Goal: Navigation & Orientation: Find specific page/section

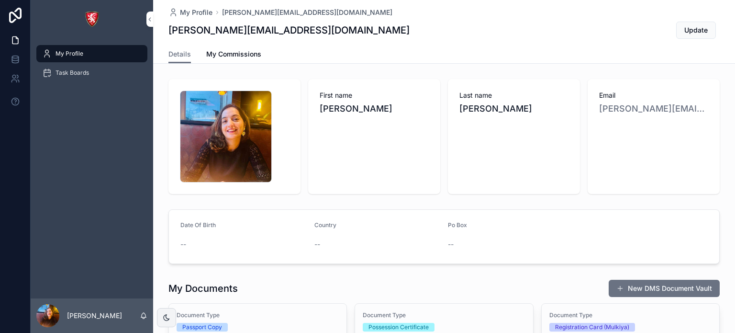
click at [226, 56] on span "My Commissions" at bounding box center [233, 54] width 55 height 10
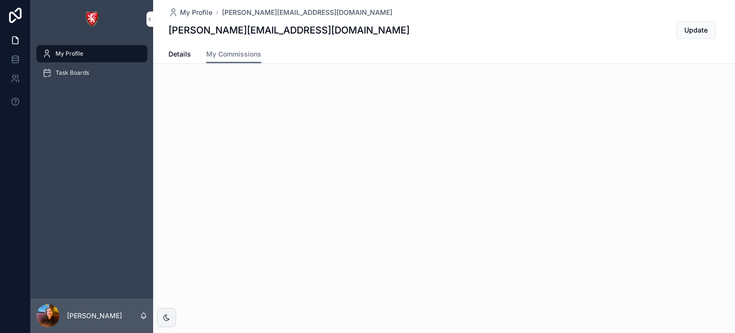
click at [82, 74] on span "Task Boards" at bounding box center [73, 73] width 34 height 8
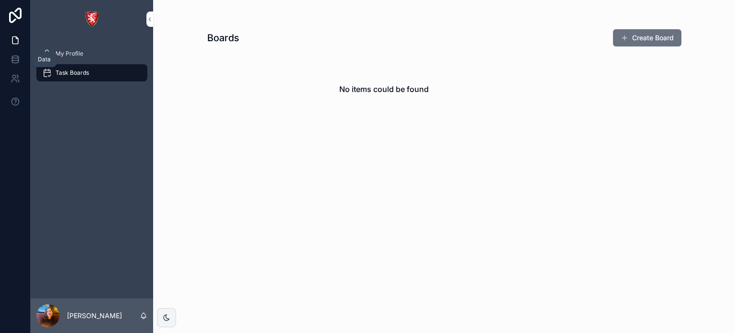
click at [19, 63] on icon at bounding box center [16, 60] width 10 height 10
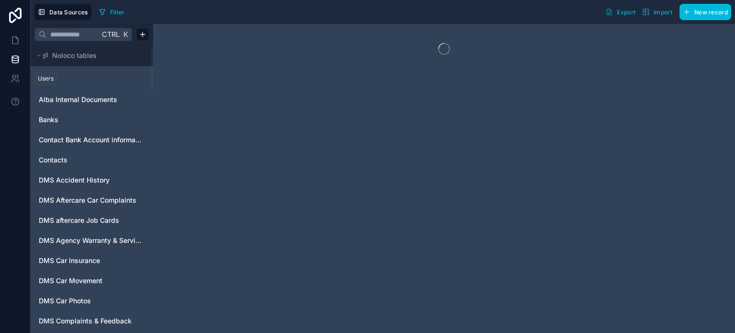
click at [22, 74] on link at bounding box center [15, 78] width 30 height 19
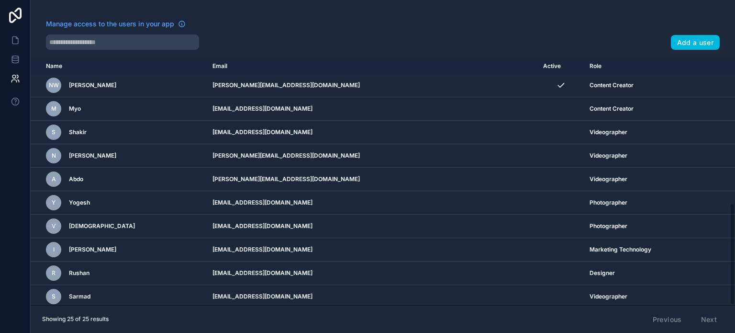
scroll to position [258, 0]
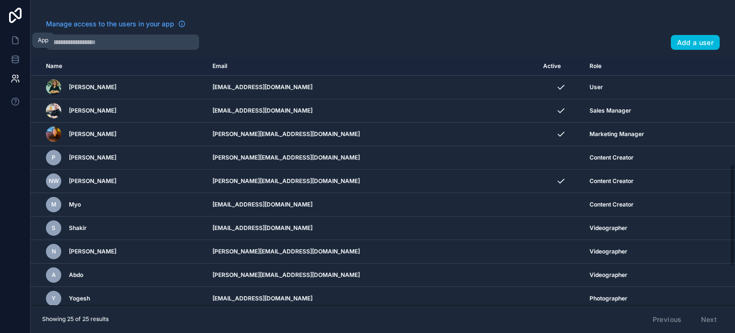
click at [14, 42] on icon at bounding box center [16, 40] width 10 height 10
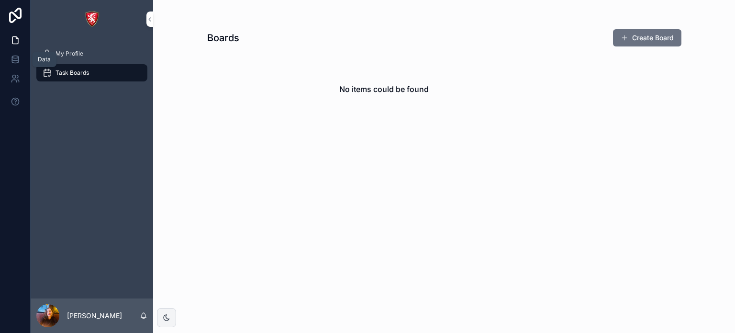
click at [73, 55] on span "My Profile" at bounding box center [70, 54] width 28 height 8
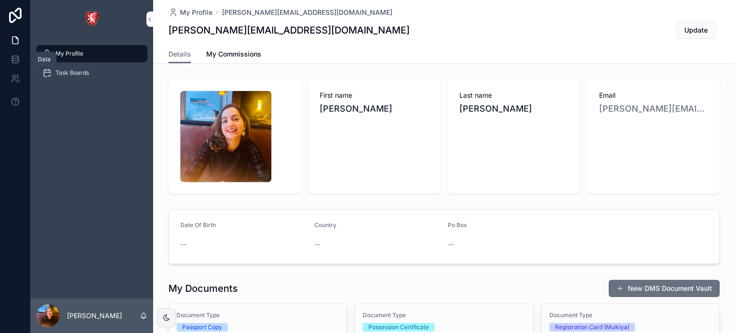
drag, startPoint x: 20, startPoint y: 63, endPoint x: 17, endPoint y: 80, distance: 17.0
click at [20, 63] on link at bounding box center [15, 59] width 30 height 19
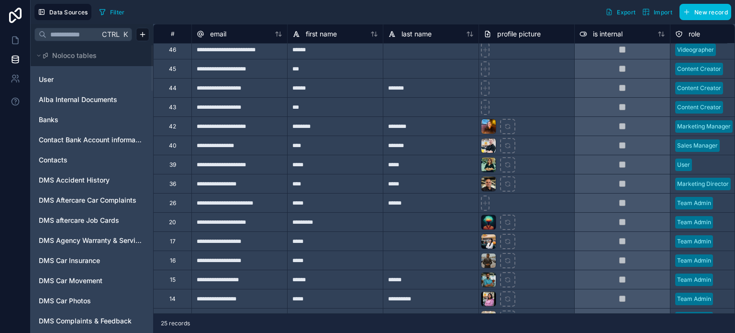
scroll to position [144, 0]
